Goal: Transaction & Acquisition: Obtain resource

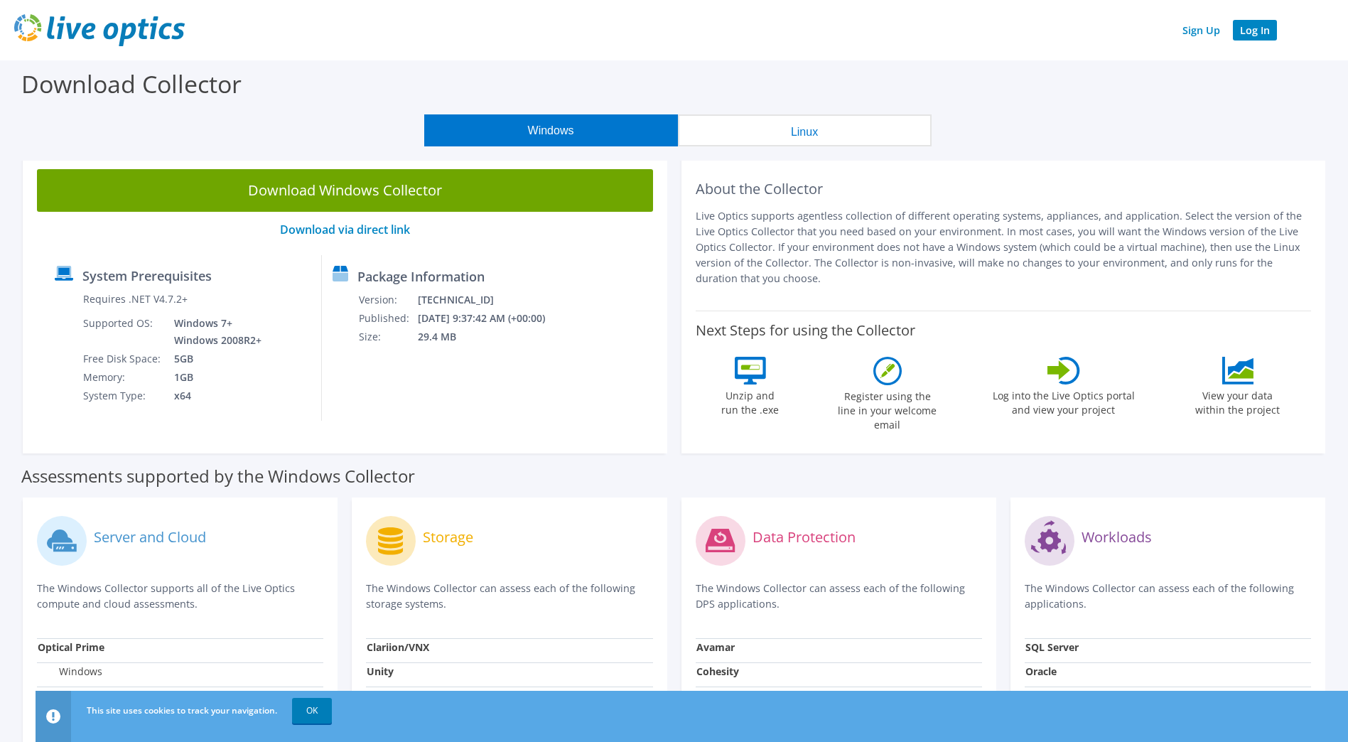
click at [1257, 28] on link "Log In" at bounding box center [1255, 30] width 44 height 21
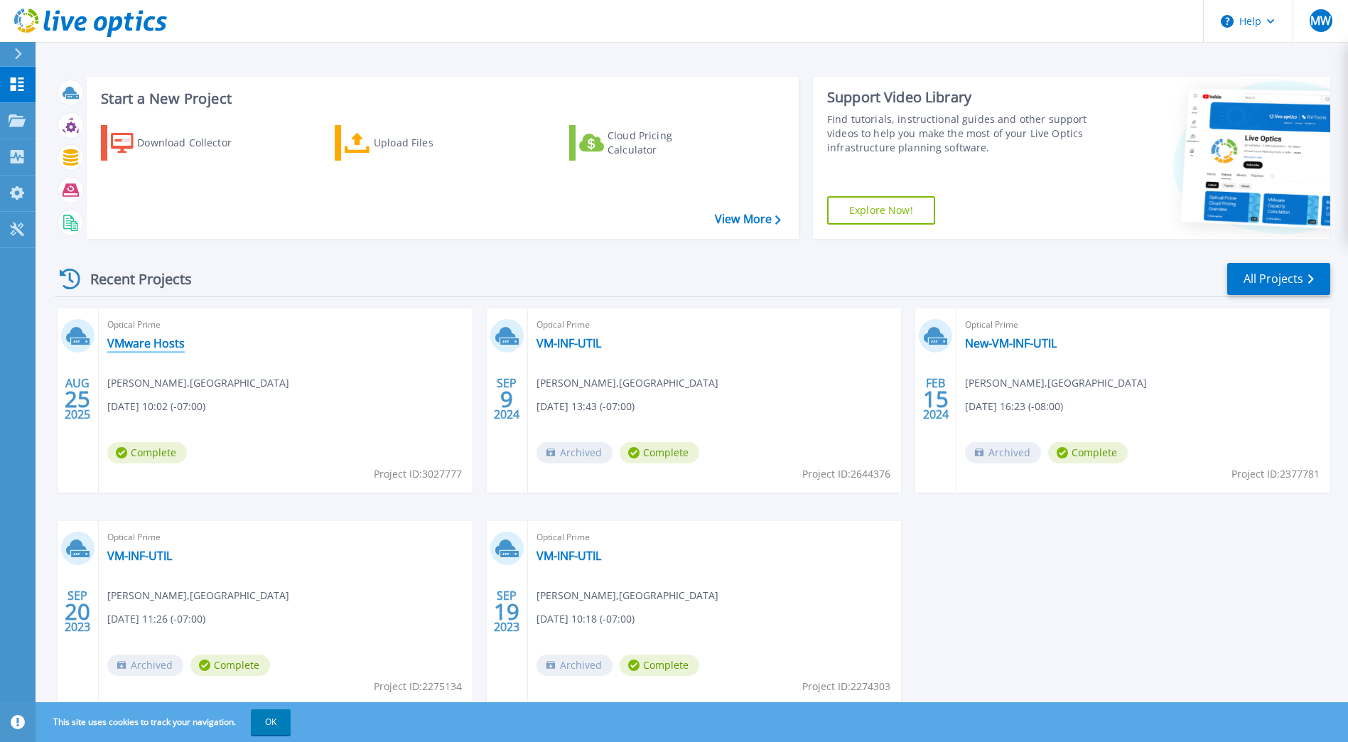
click at [156, 343] on link "VMware Hosts" at bounding box center [145, 343] width 77 height 14
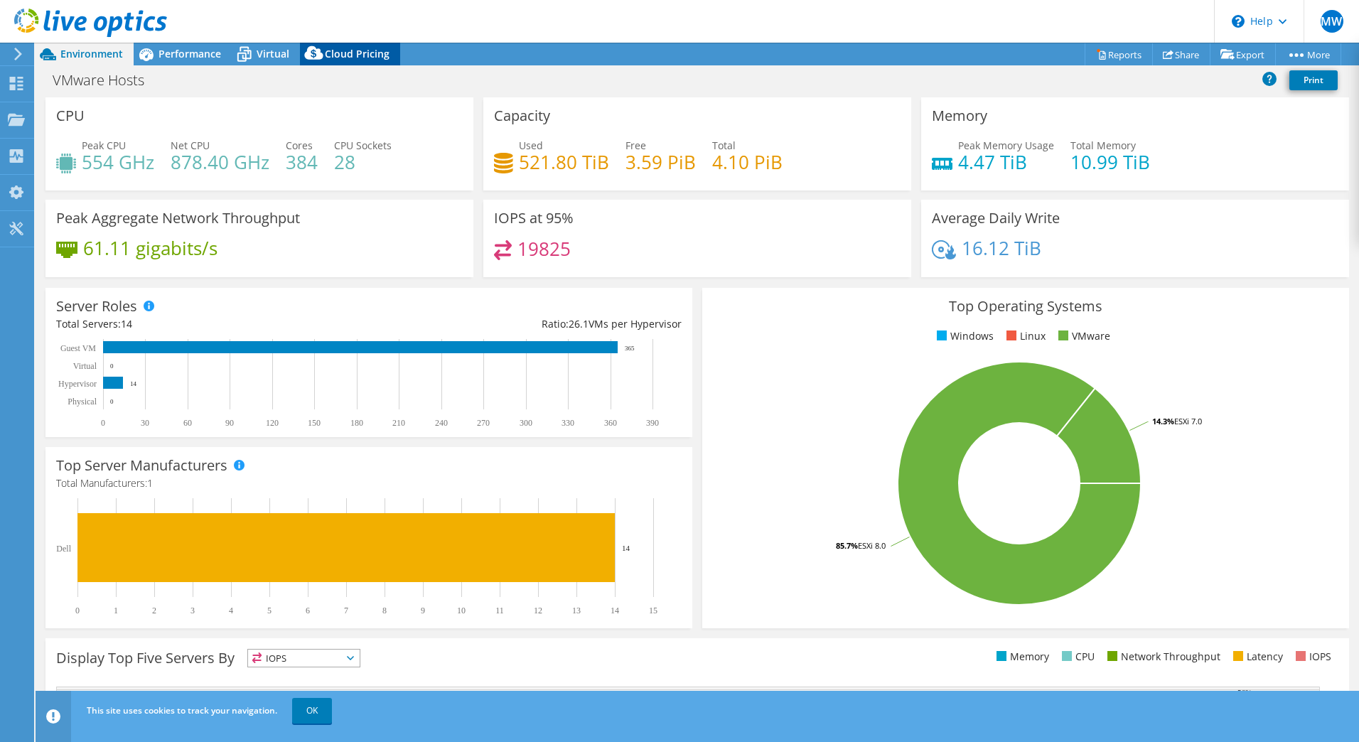
click at [368, 55] on span "Cloud Pricing" at bounding box center [357, 54] width 65 height 14
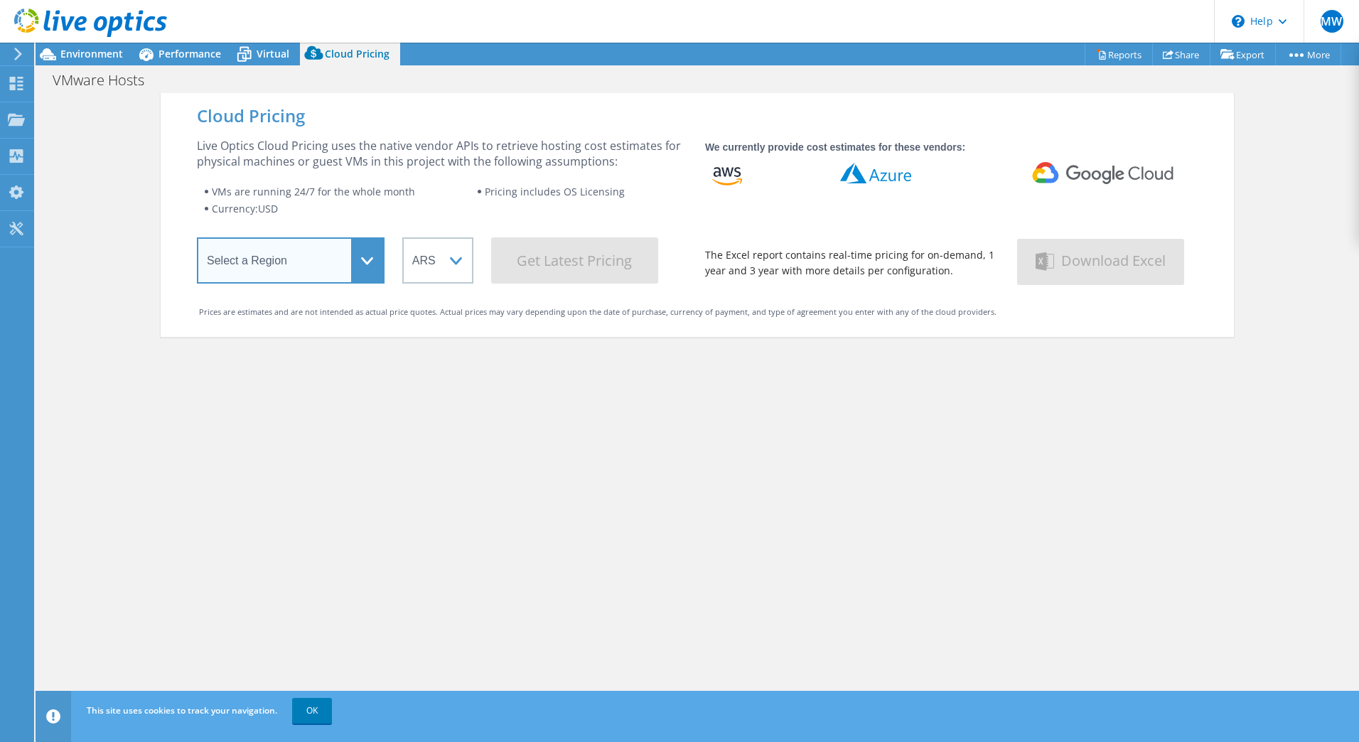
click at [352, 259] on select "Select a Region [GEOGRAPHIC_DATA] ([GEOGRAPHIC_DATA]) [GEOGRAPHIC_DATA] ([GEOGR…" at bounding box center [291, 260] width 188 height 46
select select "USWest"
click at [197, 240] on select "Select a Region [GEOGRAPHIC_DATA] ([GEOGRAPHIC_DATA]) [GEOGRAPHIC_DATA] ([GEOGR…" at bounding box center [291, 260] width 188 height 46
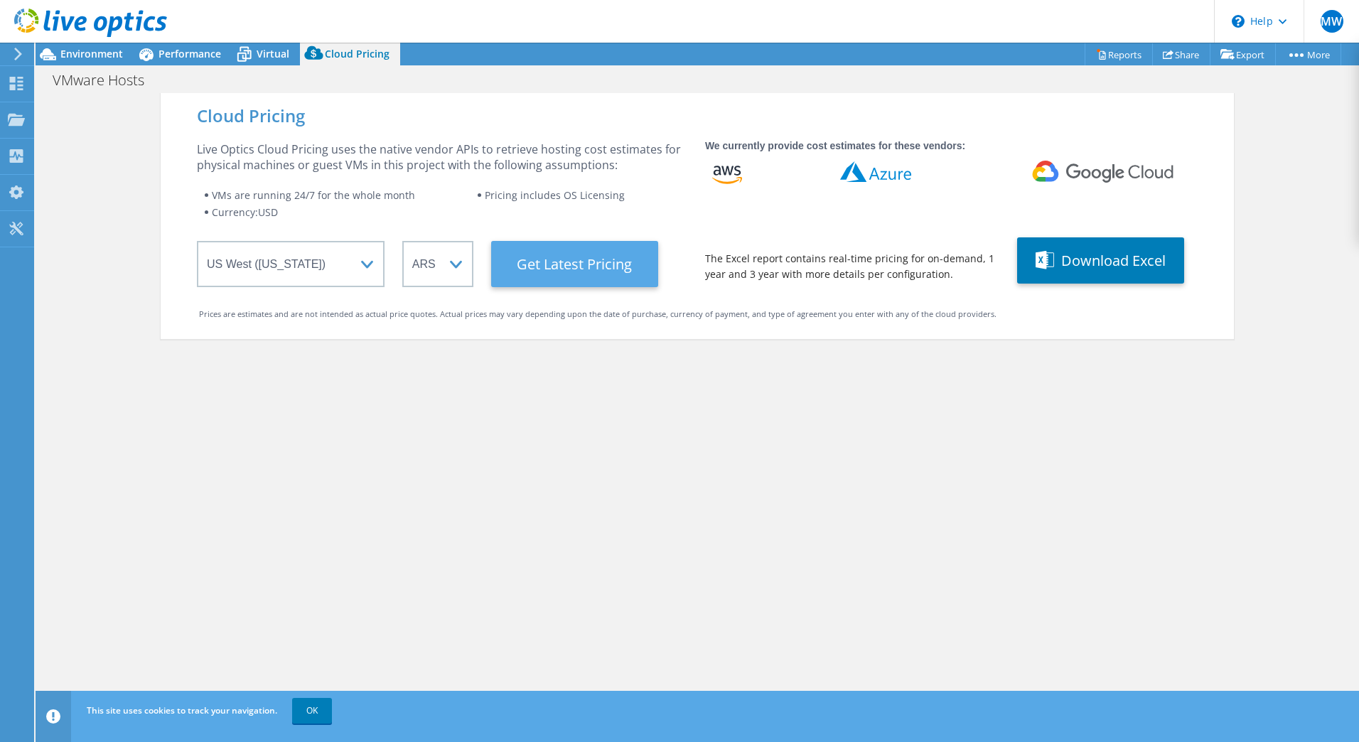
click at [555, 273] on Latest "Get Latest Pricing" at bounding box center [574, 264] width 167 height 46
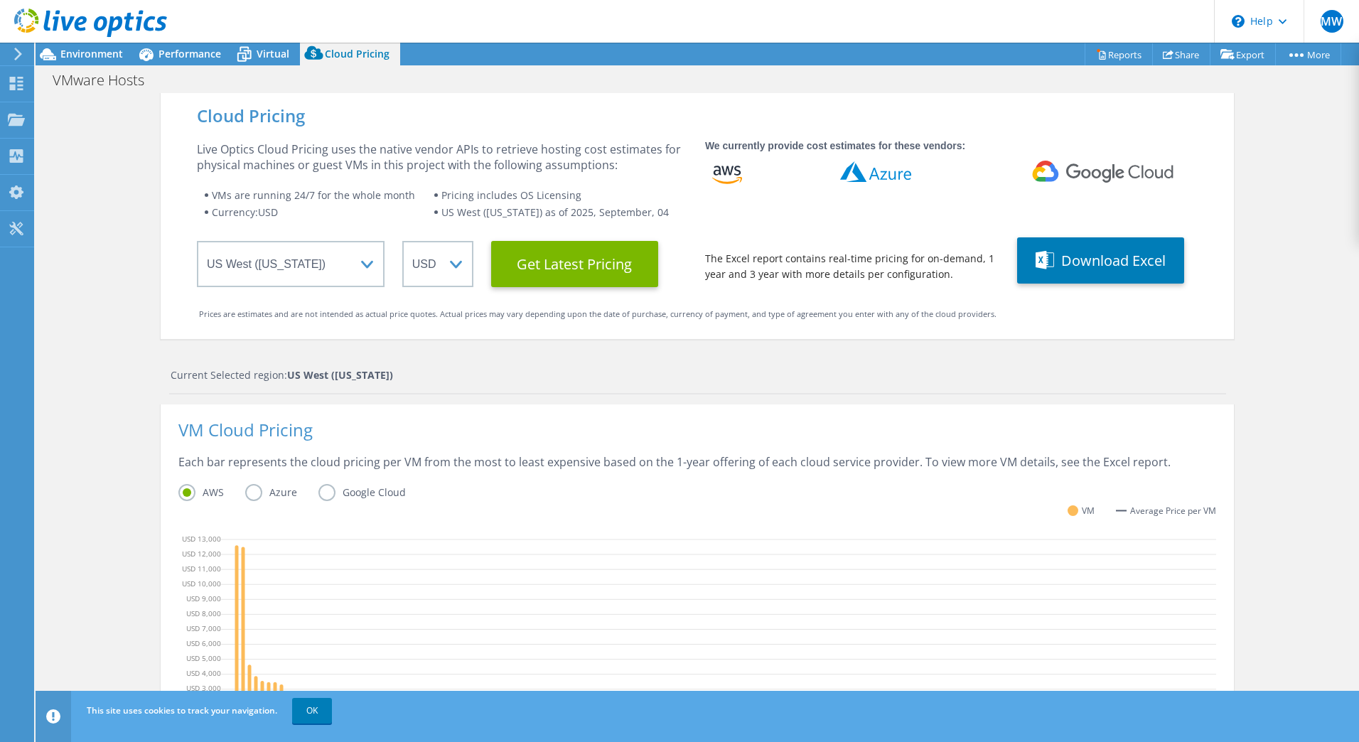
scroll to position [296, 0]
click at [1065, 269] on button "Download Excel" at bounding box center [1100, 260] width 167 height 46
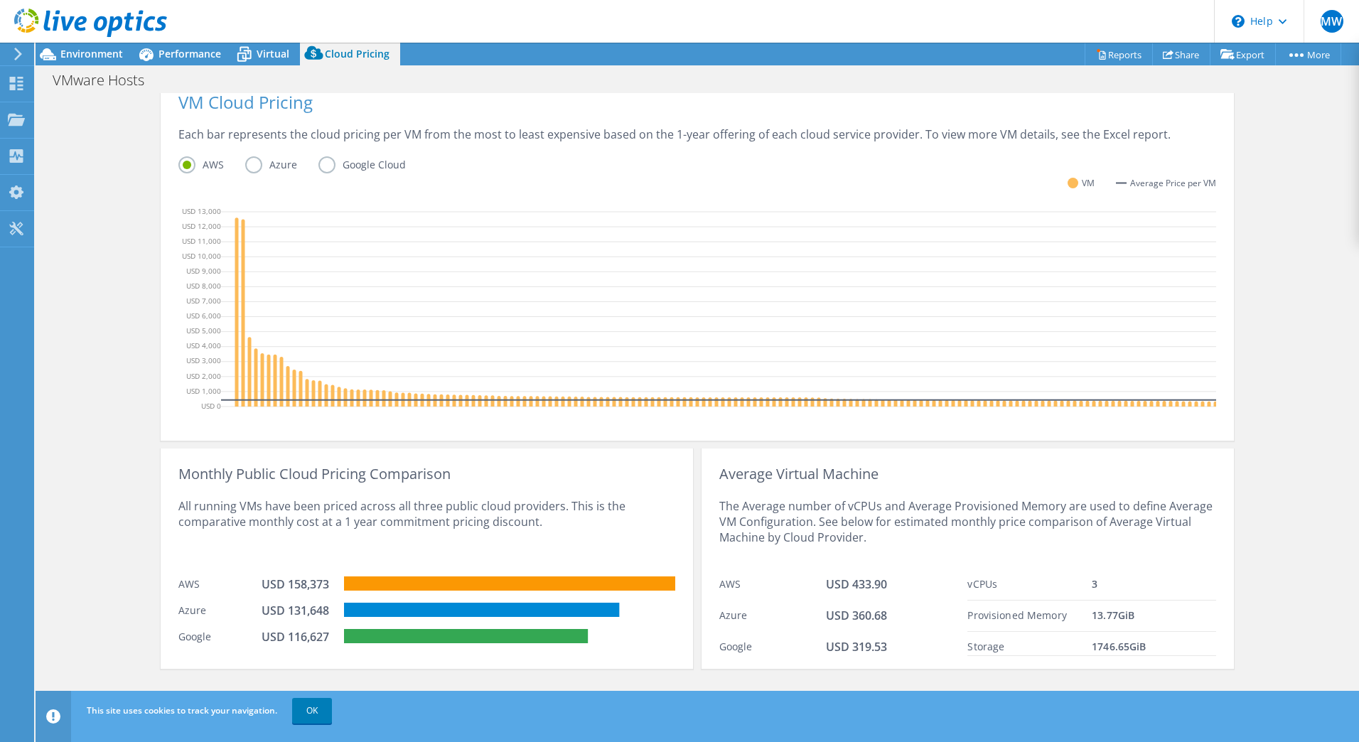
scroll to position [0, 0]
click at [1115, 51] on link "Reports" at bounding box center [1118, 54] width 68 height 22
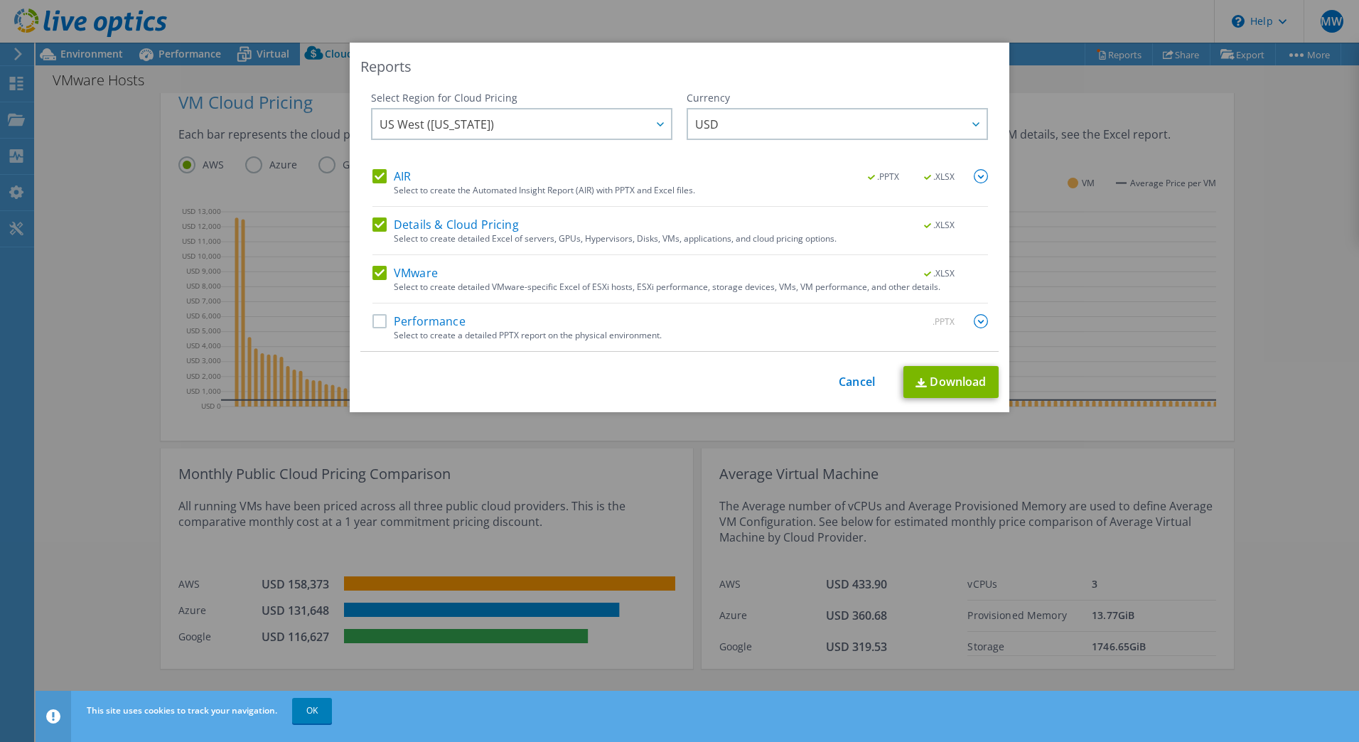
click at [373, 323] on label "Performance" at bounding box center [418, 321] width 93 height 14
click at [0, 0] on input "Performance" at bounding box center [0, 0] width 0 height 0
click at [943, 387] on link "Download" at bounding box center [950, 382] width 95 height 32
click at [894, 60] on div "Reports" at bounding box center [679, 67] width 638 height 20
click at [854, 382] on link "Cancel" at bounding box center [857, 382] width 36 height 14
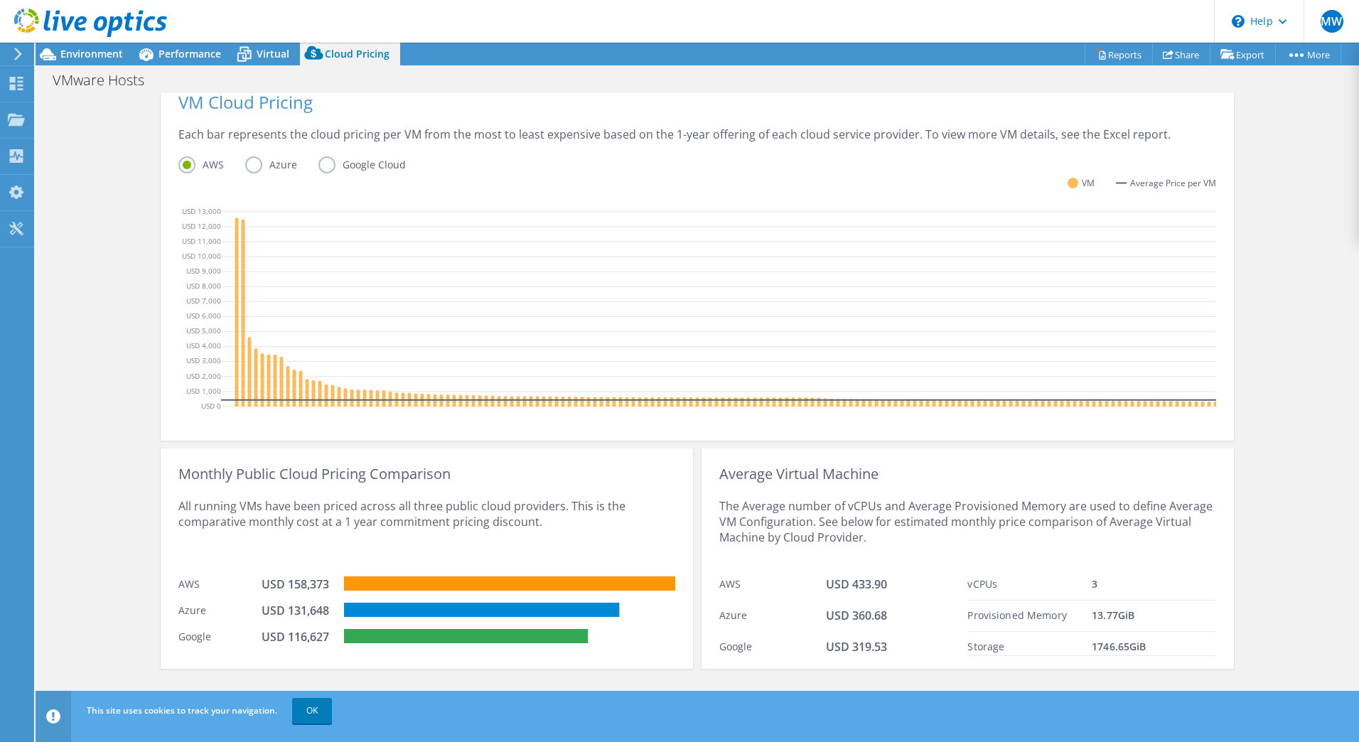
click at [453, 126] on div "Each bar represents the cloud pricing per VM from the most to least expensive b…" at bounding box center [697, 141] width 1038 height 30
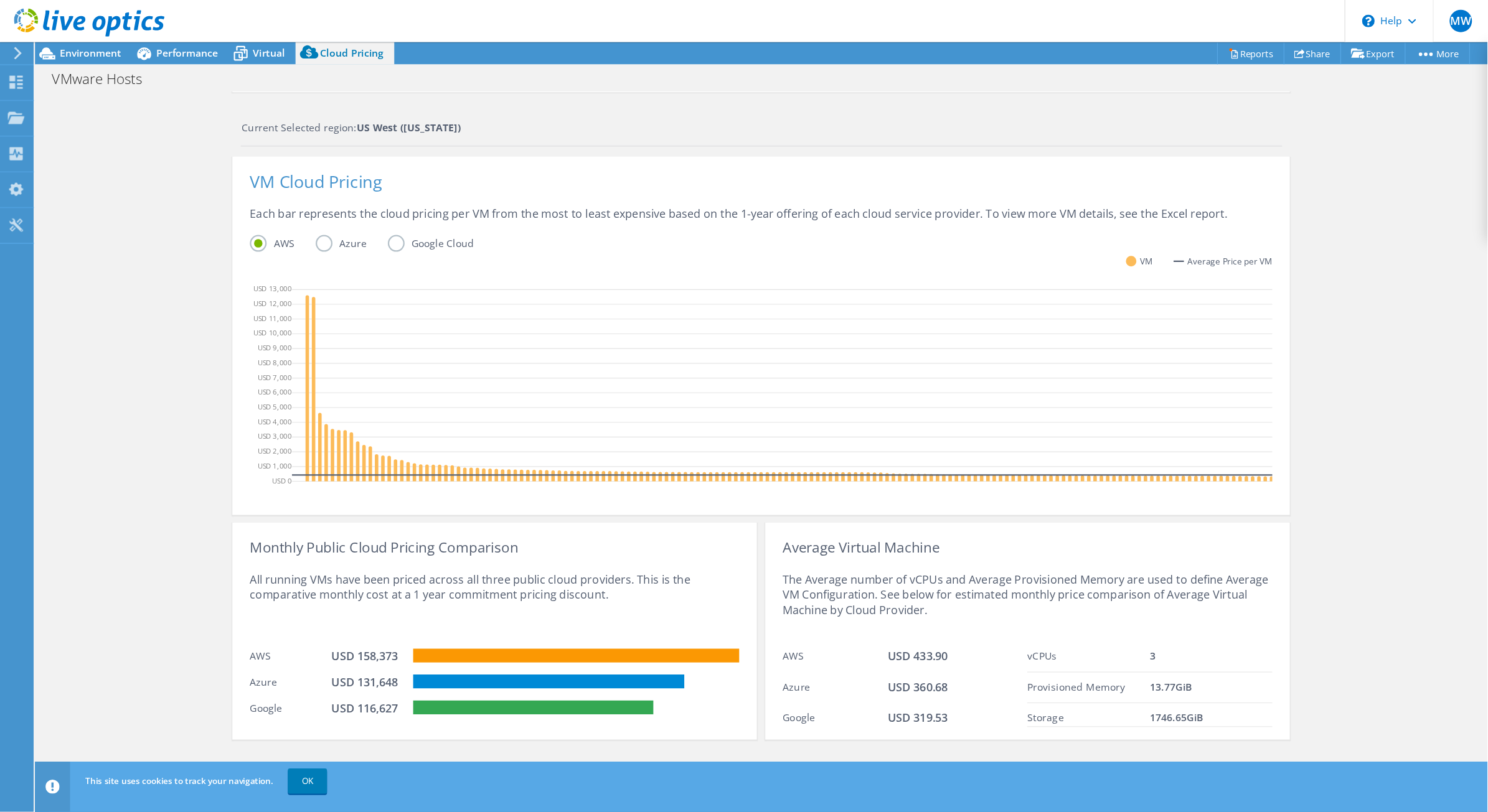
scroll to position [96, 0]
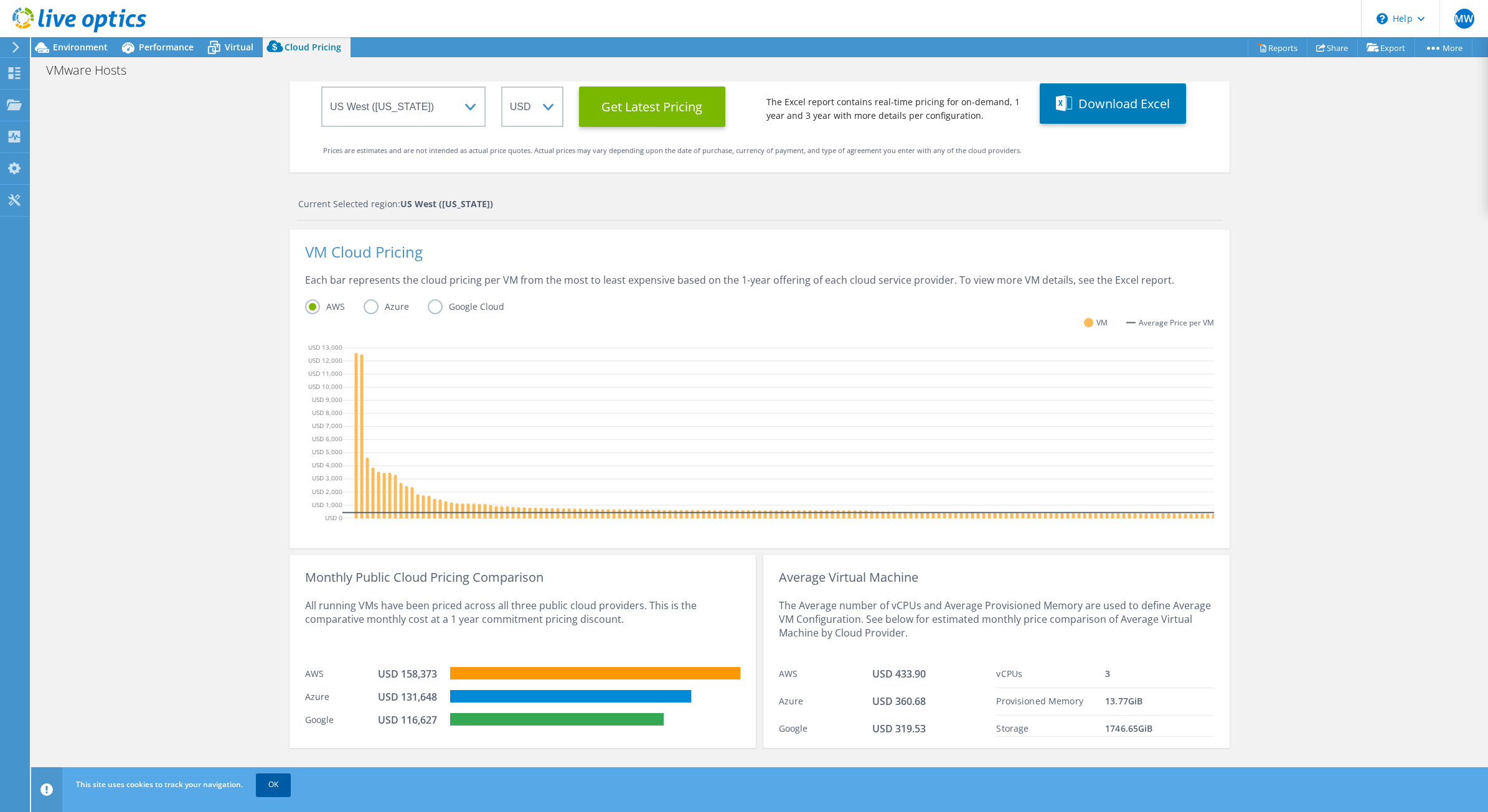
click at [276, 649] on link "OK" at bounding box center [273, 785] width 35 height 23
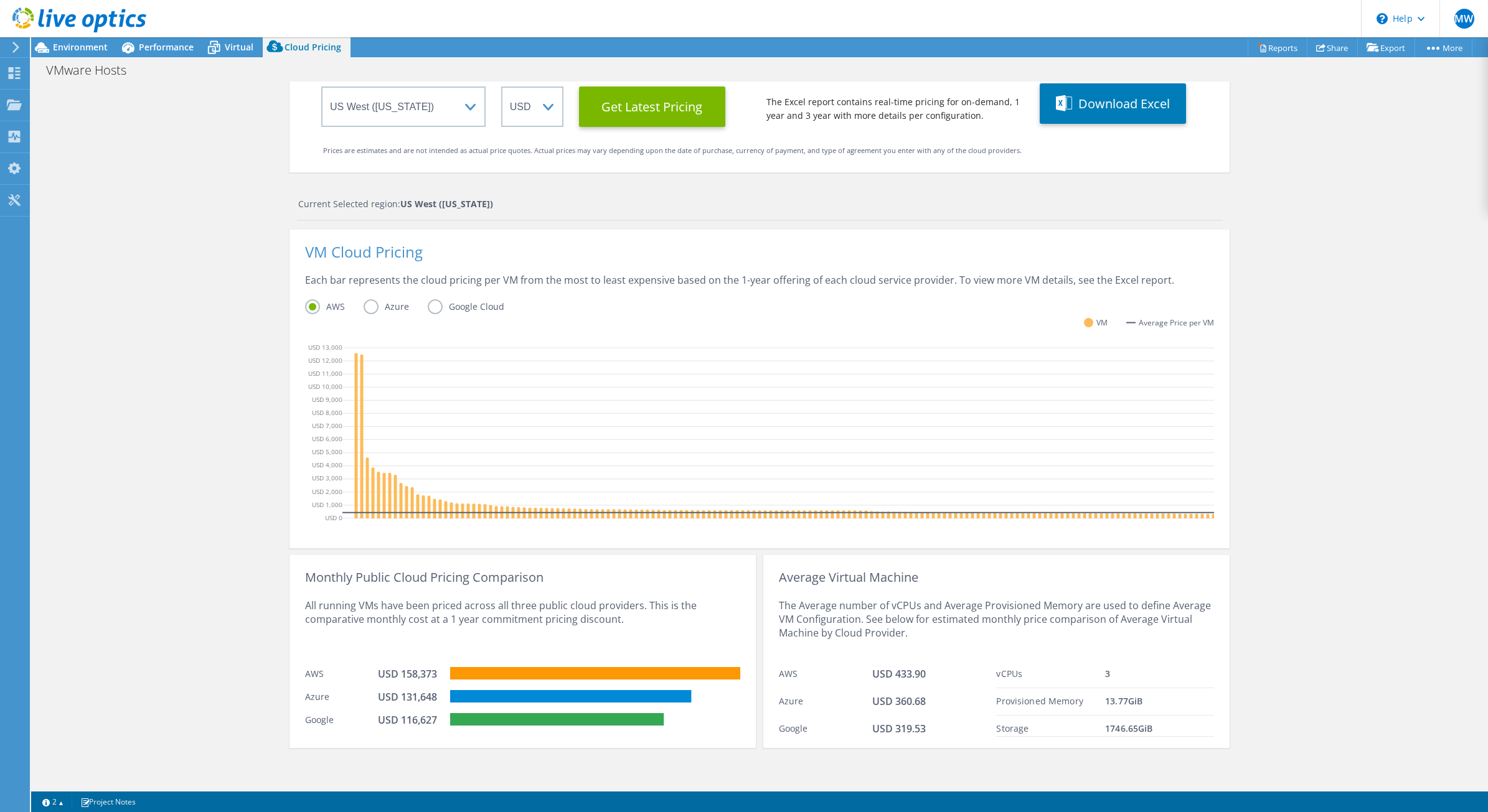
click at [209, 609] on div "Cloud Pricing Live Optics Cloud Pricing uses the native vendor APIs to retrieve…" at bounding box center [760, 372] width 1457 height 831
click at [367, 300] on label "Azure" at bounding box center [395, 307] width 64 height 15
click at [0, 0] on input "Azure" at bounding box center [0, 0] width 0 height 0
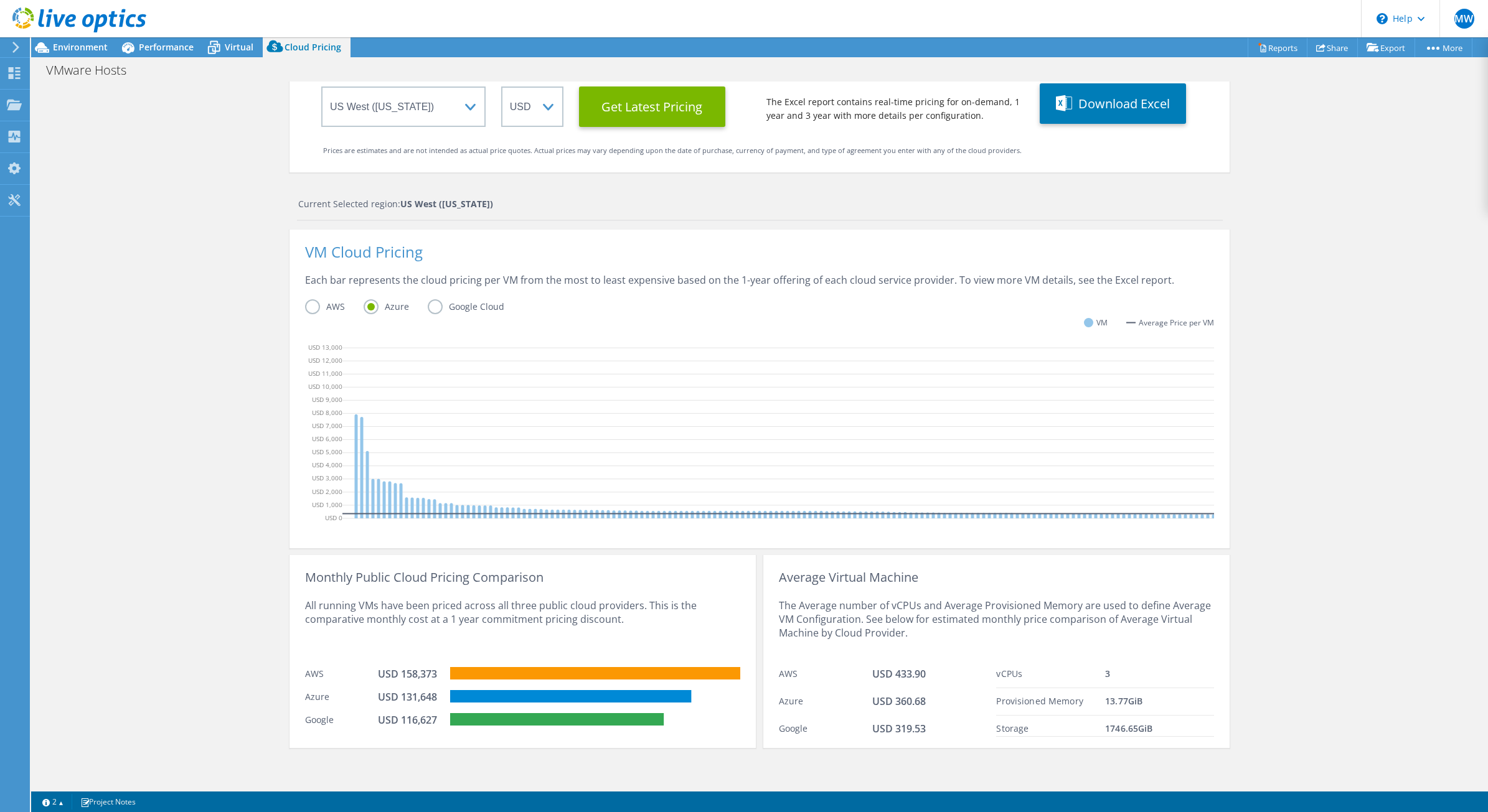
click at [216, 299] on div "Cloud Pricing Live Optics Cloud Pricing uses the native vendor APIs to retrieve…" at bounding box center [760, 372] width 1457 height 831
click at [138, 378] on div "Cloud Pricing Live Optics Cloud Pricing uses the native vendor APIs to retrieve…" at bounding box center [760, 372] width 1457 height 831
click at [305, 300] on label "AWS" at bounding box center [334, 307] width 59 height 15
click at [0, 0] on input "AWS" at bounding box center [0, 0] width 0 height 0
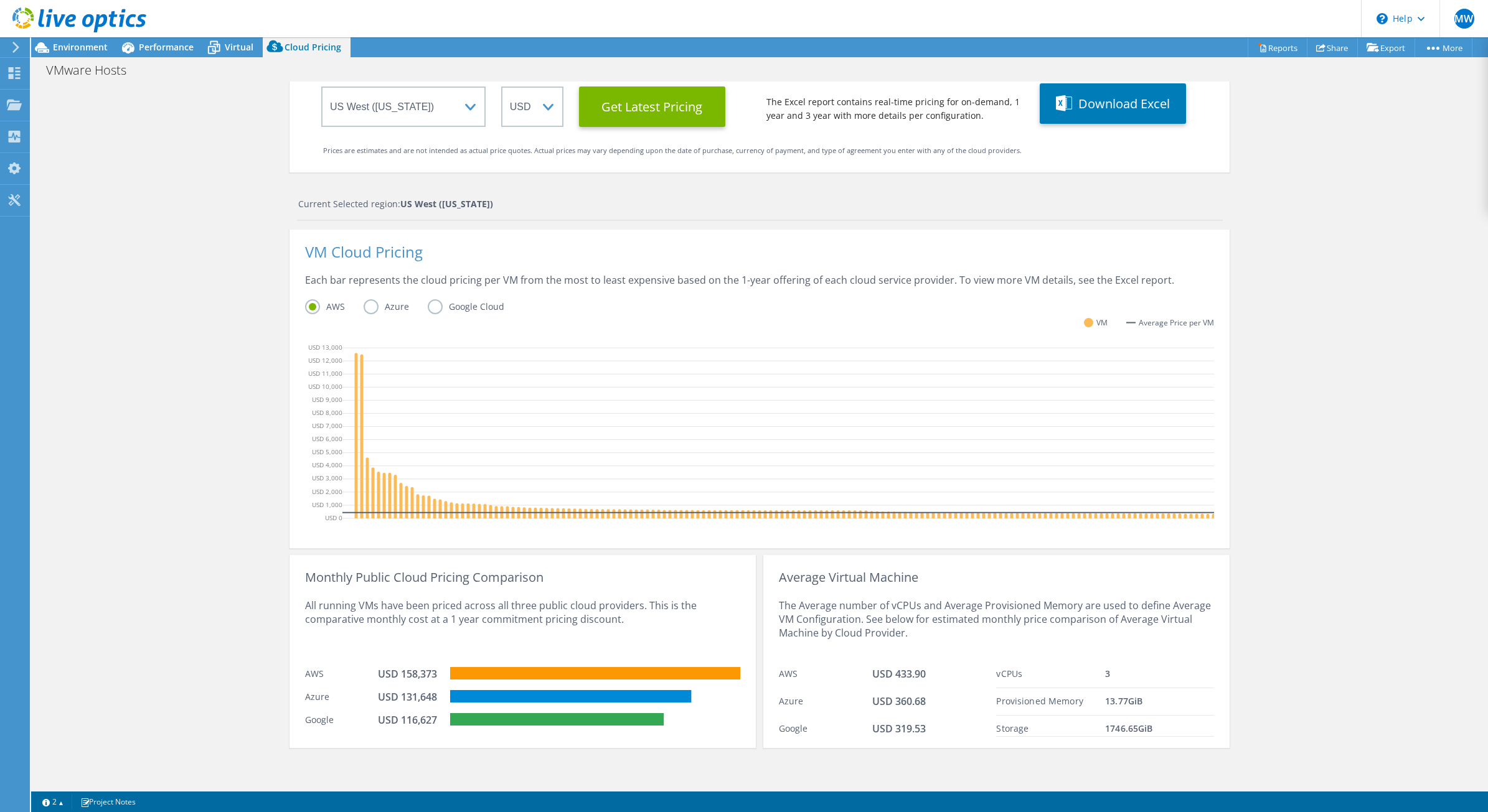
scroll to position [0, 0]
click at [1190, 45] on link "Reports" at bounding box center [1278, 47] width 60 height 19
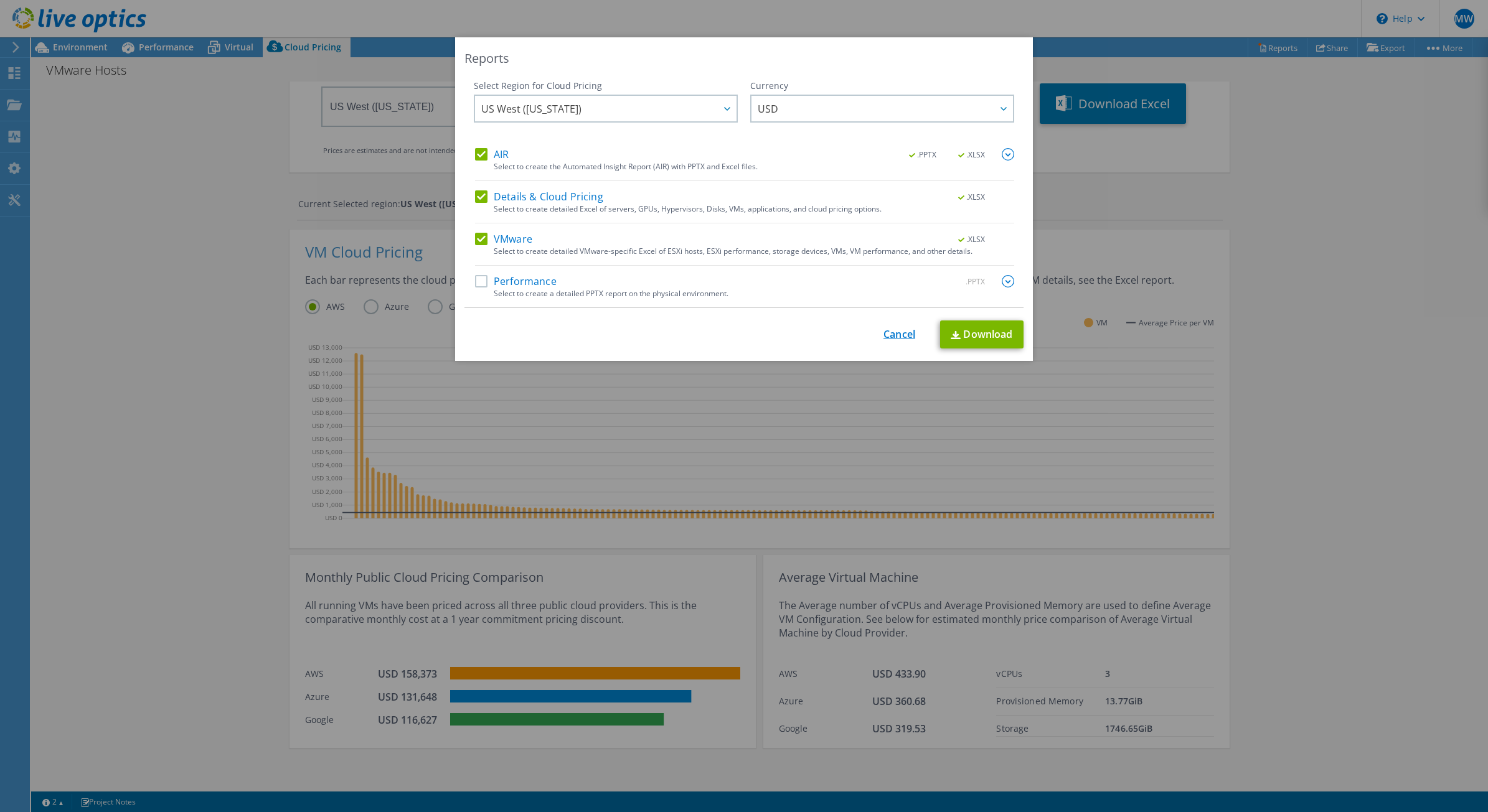
click at [883, 334] on link "Cancel" at bounding box center [899, 335] width 32 height 12
